Goal: Task Accomplishment & Management: Use online tool/utility

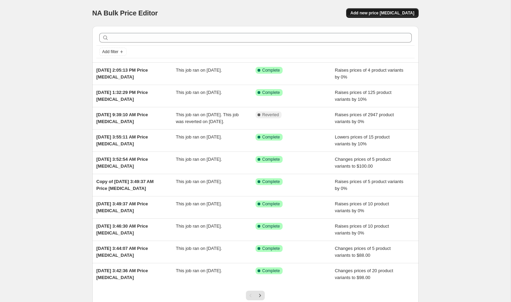
click at [397, 14] on span "Add new price [MEDICAL_DATA]" at bounding box center [382, 12] width 64 height 5
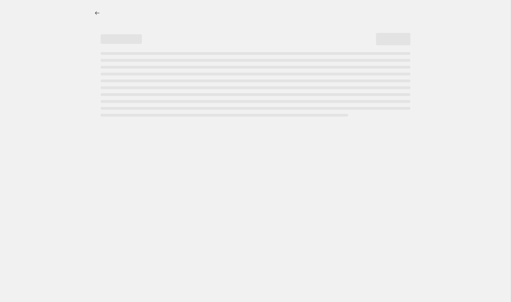
select select "percentage"
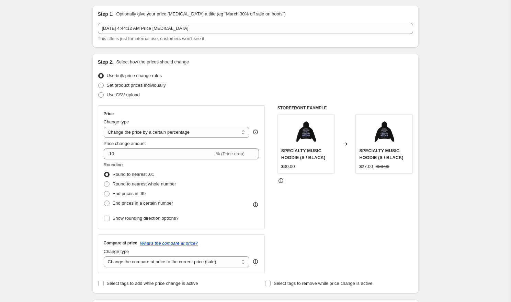
scroll to position [20, 0]
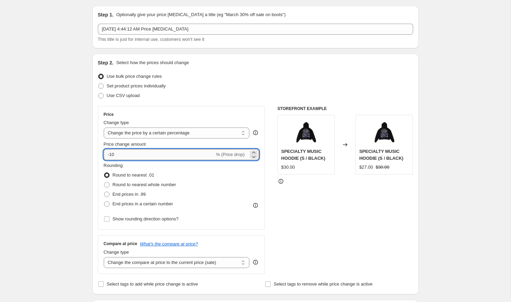
click at [132, 152] on input "-10" at bounding box center [159, 154] width 111 height 11
type input "-1"
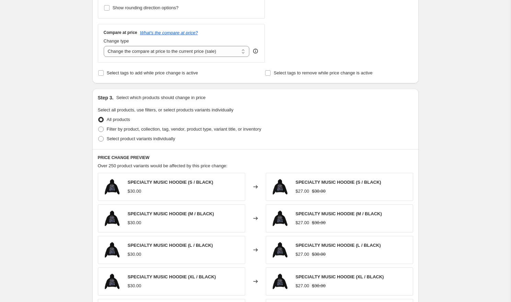
scroll to position [246, 0]
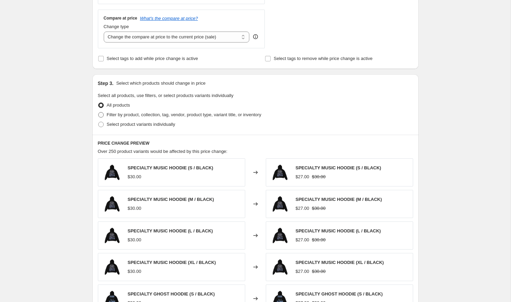
type input "-7"
click at [151, 115] on span "Filter by product, collection, tag, vendor, product type, variant title, or inv…" at bounding box center [184, 114] width 154 height 5
click at [99, 113] on input "Filter by product, collection, tag, vendor, product type, variant title, or inv…" at bounding box center [98, 112] width 0 height 0
radio input "true"
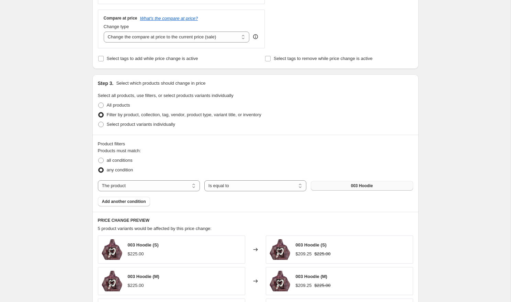
click at [315, 187] on button "003 Hoodie" at bounding box center [362, 186] width 102 height 10
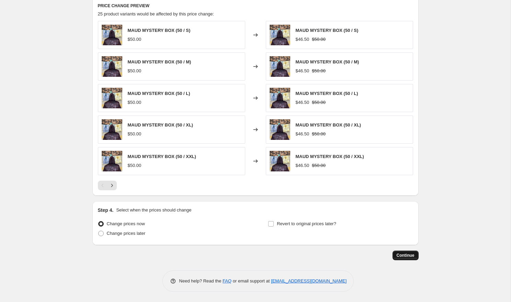
scroll to position [461, 0]
click at [399, 255] on span "Continue" at bounding box center [405, 255] width 18 height 5
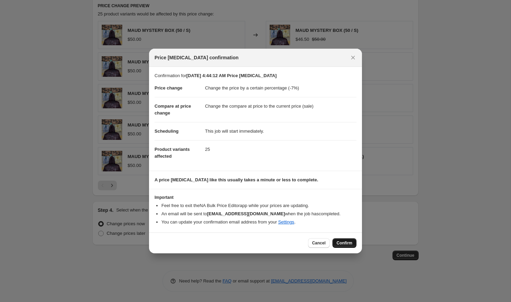
click at [341, 245] on span "Confirm" at bounding box center [344, 243] width 16 height 5
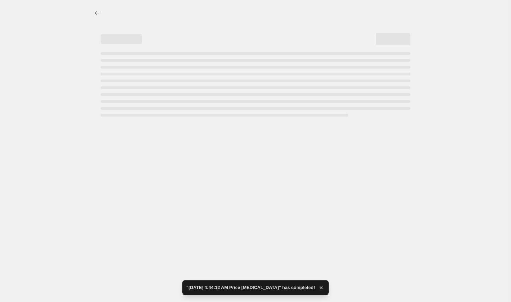
select select "percentage"
